Goal: Navigation & Orientation: Find specific page/section

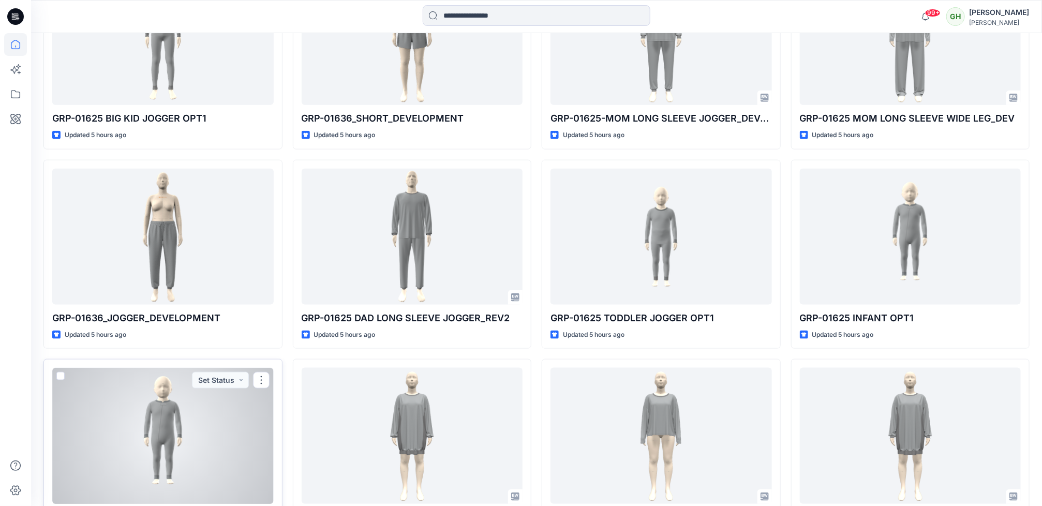
scroll to position [572, 0]
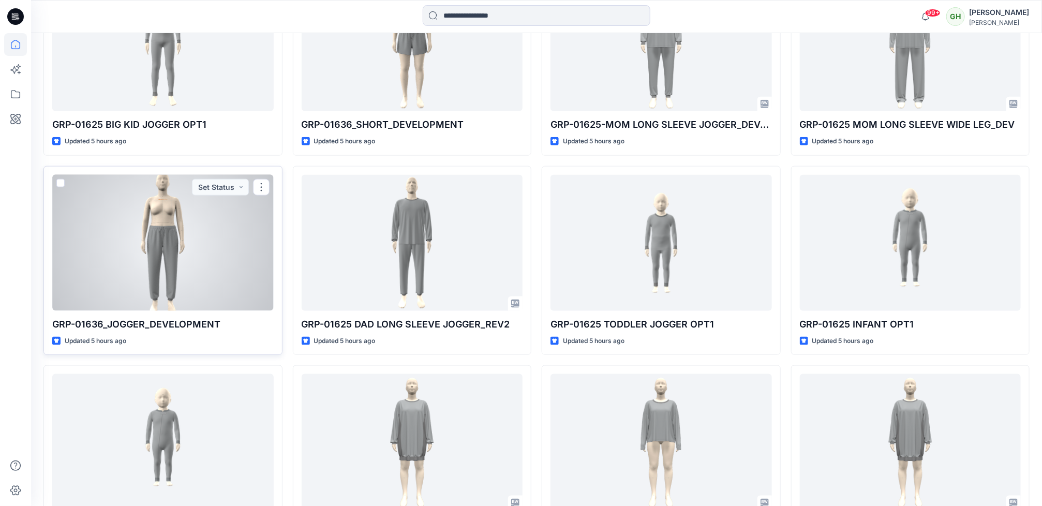
click at [171, 319] on p "GRP-01636_JOGGER_DEVELOPMENT" at bounding box center [162, 324] width 221 height 14
click at [158, 252] on div at bounding box center [162, 243] width 221 height 136
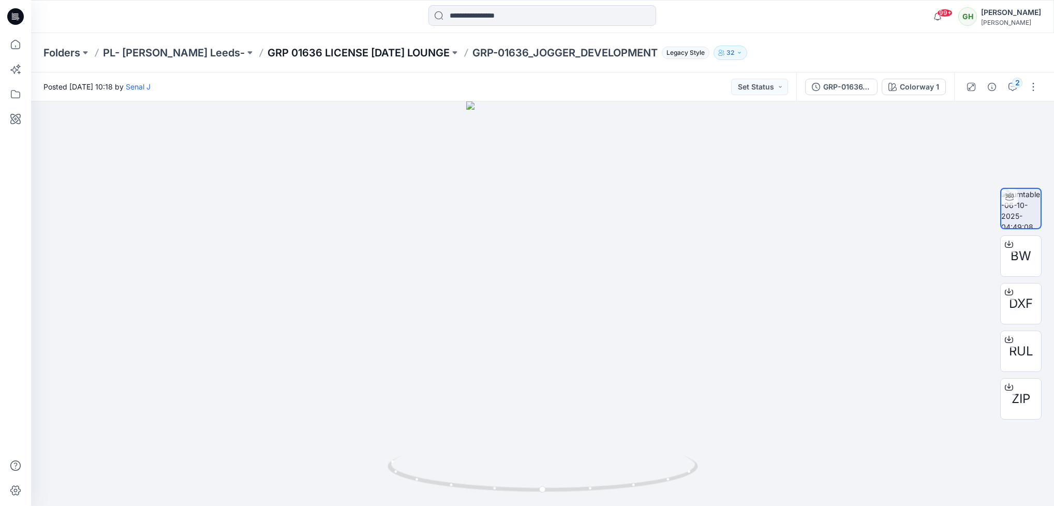
click at [399, 52] on p "GRP 01636 LICENSE [DATE] LOUNGE" at bounding box center [358, 53] width 182 height 14
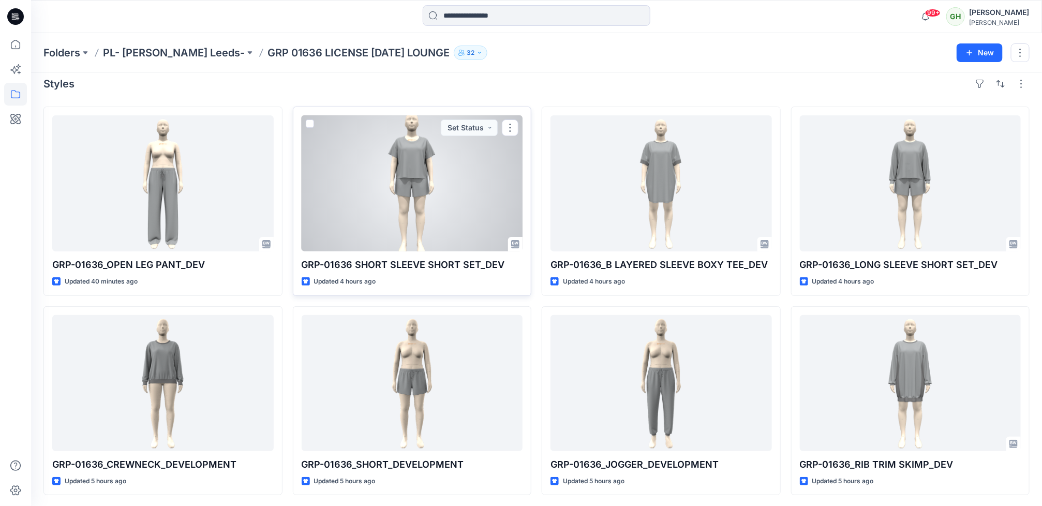
scroll to position [11, 0]
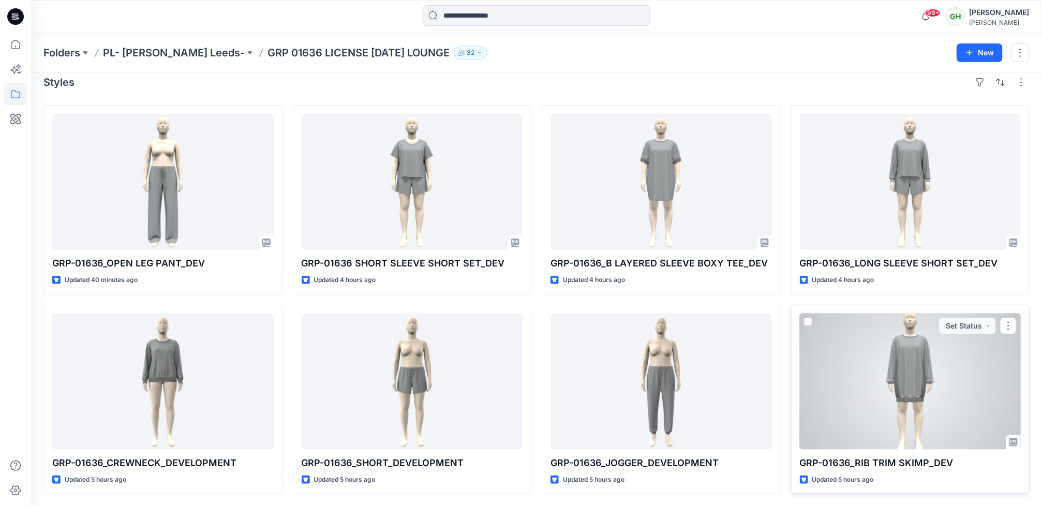
click at [876, 359] on div at bounding box center [910, 382] width 221 height 136
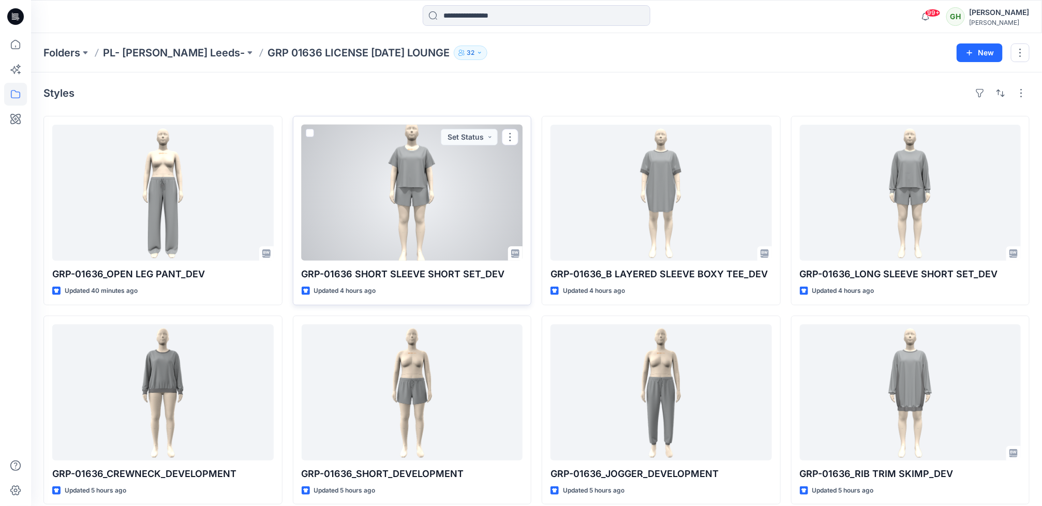
scroll to position [11, 0]
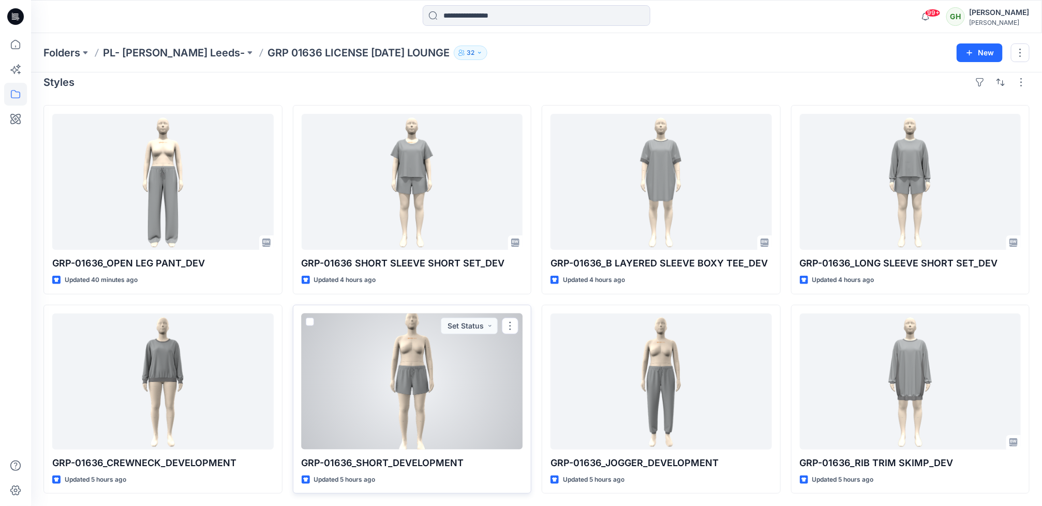
click at [409, 347] on div at bounding box center [412, 382] width 221 height 136
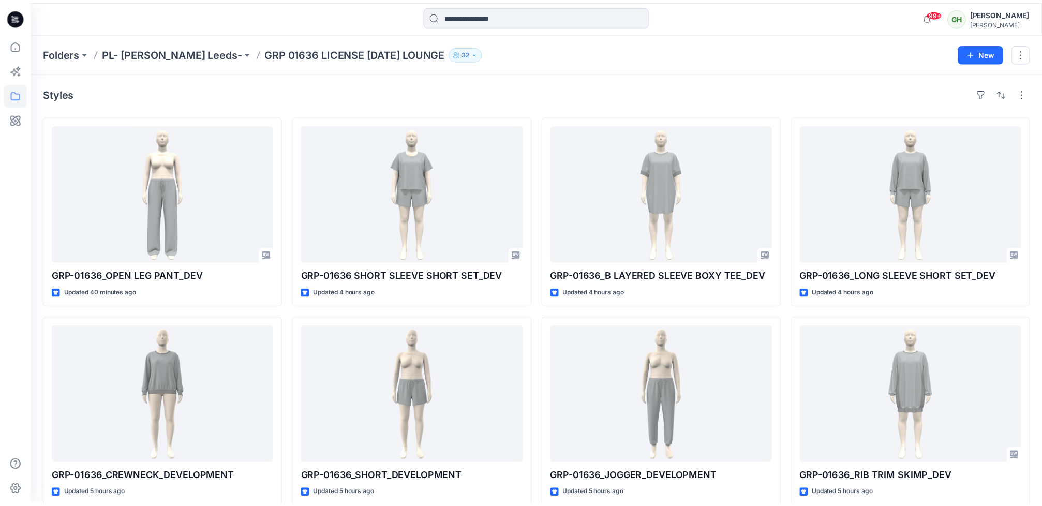
scroll to position [11, 0]
